Goal: Transaction & Acquisition: Subscribe to service/newsletter

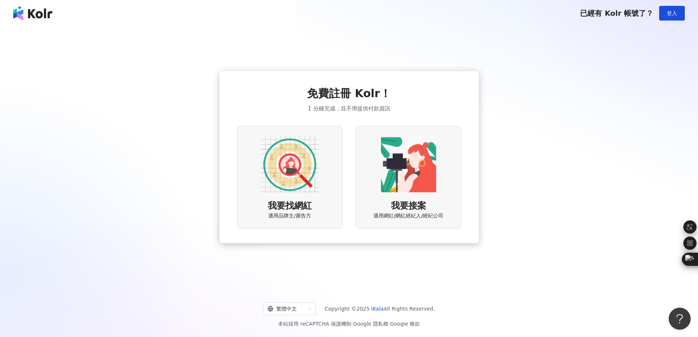
click at [35, 16] on img at bounding box center [32, 13] width 39 height 15
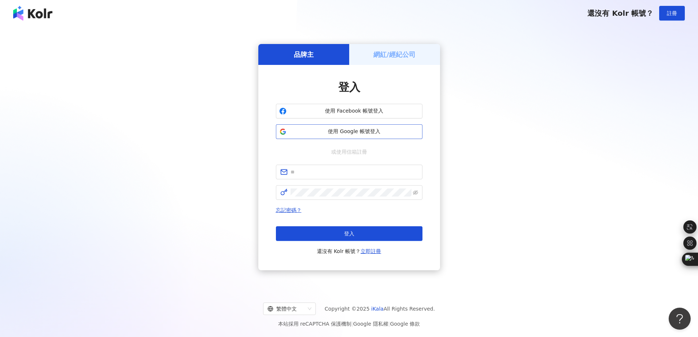
click at [311, 132] on span "使用 Google 帳號登入" at bounding box center [354, 131] width 130 height 7
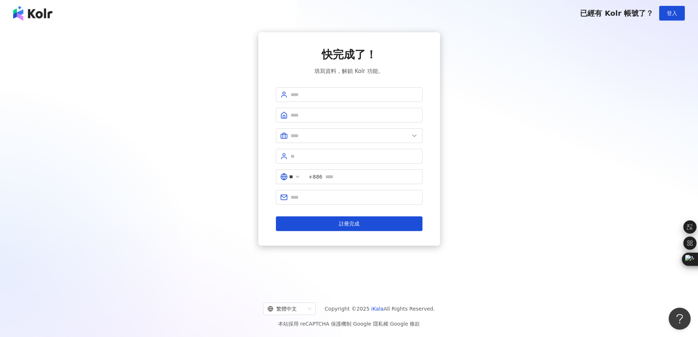
click at [45, 21] on div "已經有 Kolr 帳號了？ 登入" at bounding box center [349, 13] width 698 height 26
click at [42, 15] on img at bounding box center [32, 13] width 39 height 15
